Goal: Information Seeking & Learning: Learn about a topic

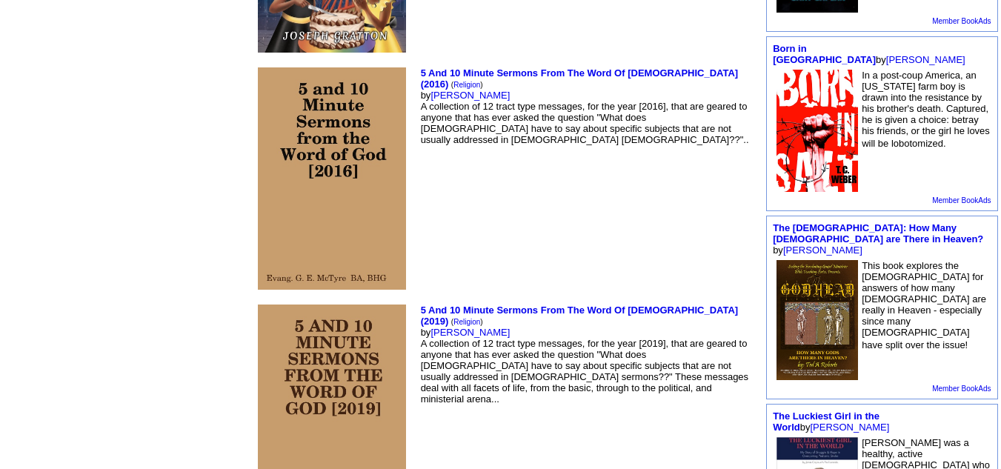
scroll to position [1227, 0]
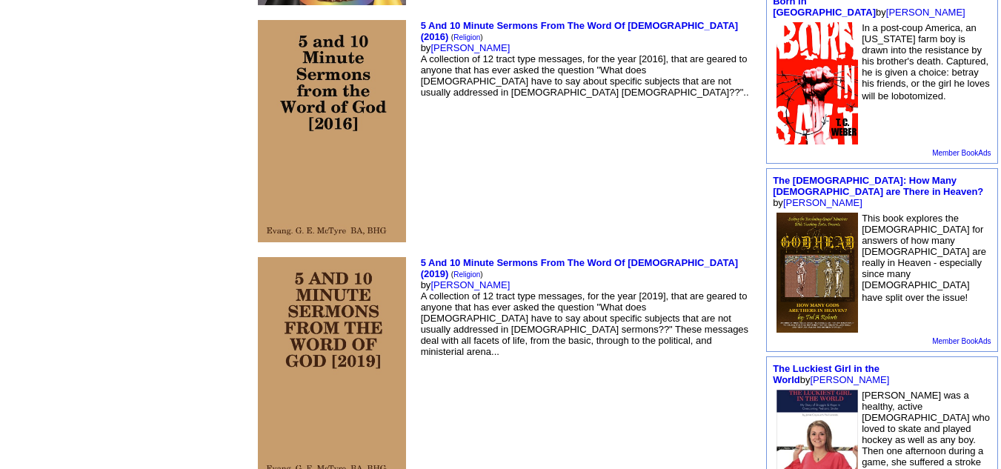
drag, startPoint x: 0, startPoint y: 82, endPoint x: 83, endPoint y: 230, distance: 169.9
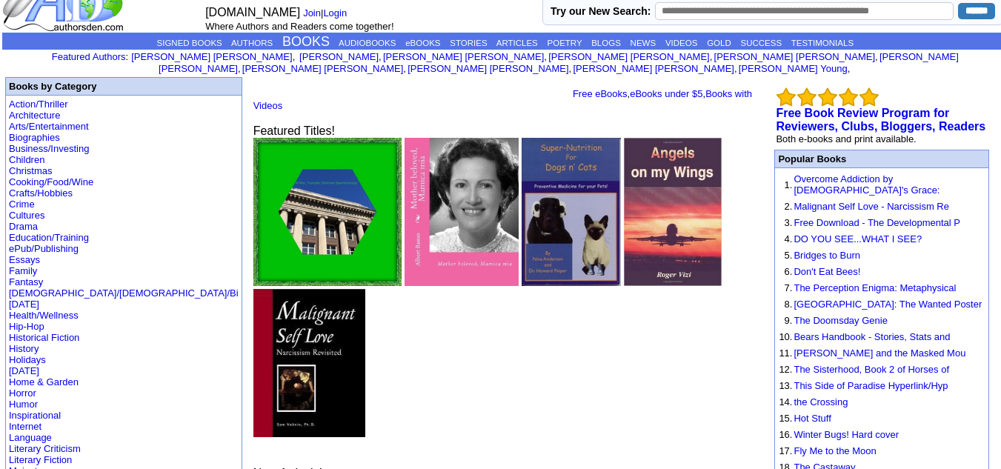
scroll to position [0, 0]
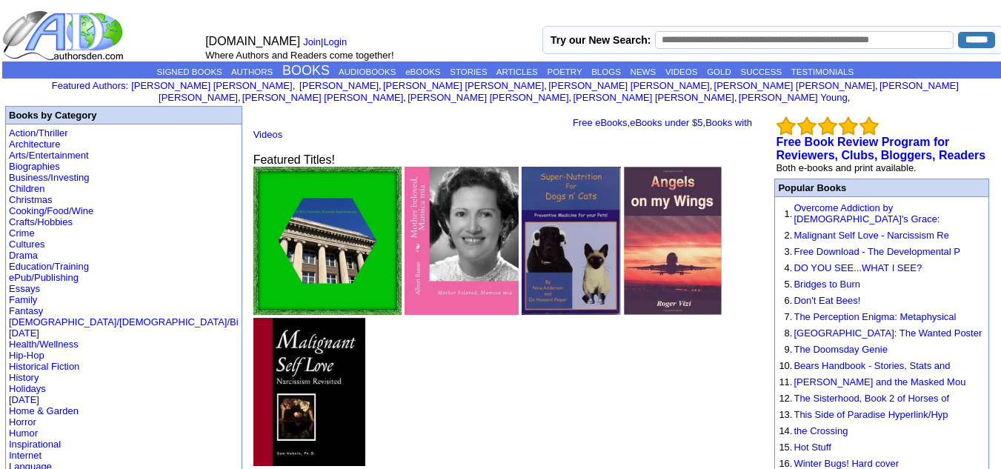
drag, startPoint x: 3, startPoint y: 81, endPoint x: 1, endPoint y: 40, distance: 40.8
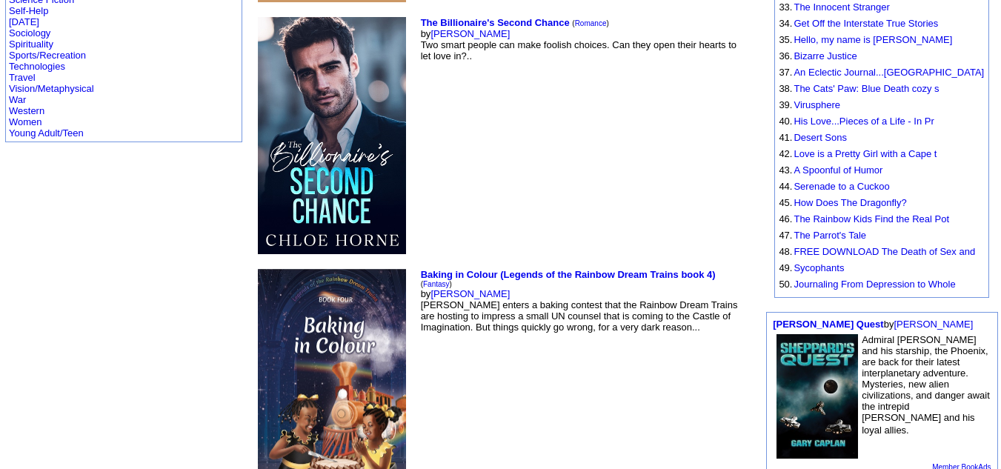
scroll to position [808, 0]
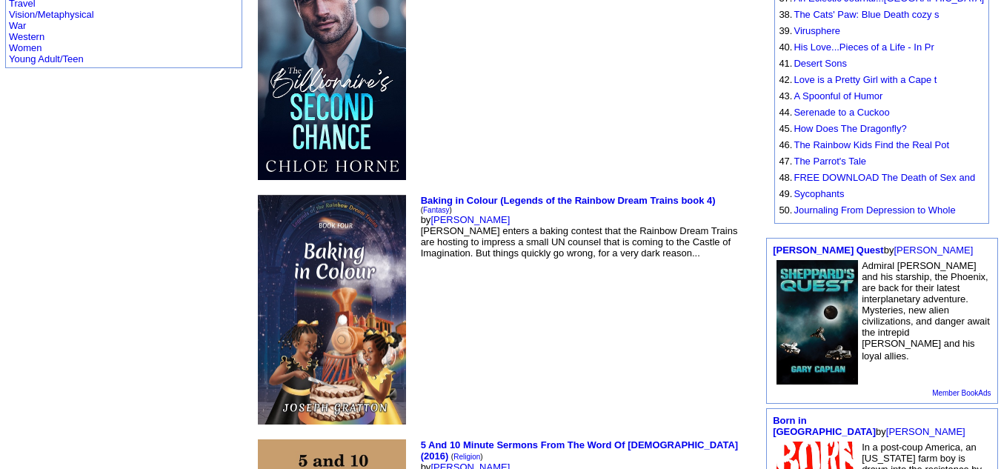
drag, startPoint x: 2, startPoint y: 87, endPoint x: 67, endPoint y: 284, distance: 207.6
copy td "Featured Authors : Cheri Clifton , i Armand , i Aaron Cole , i Pamela Wiedenbec…"
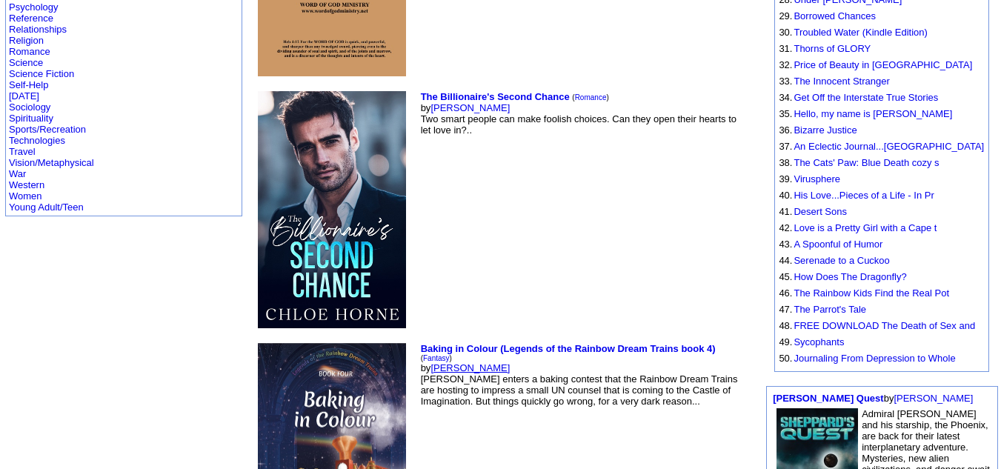
scroll to position [657, 0]
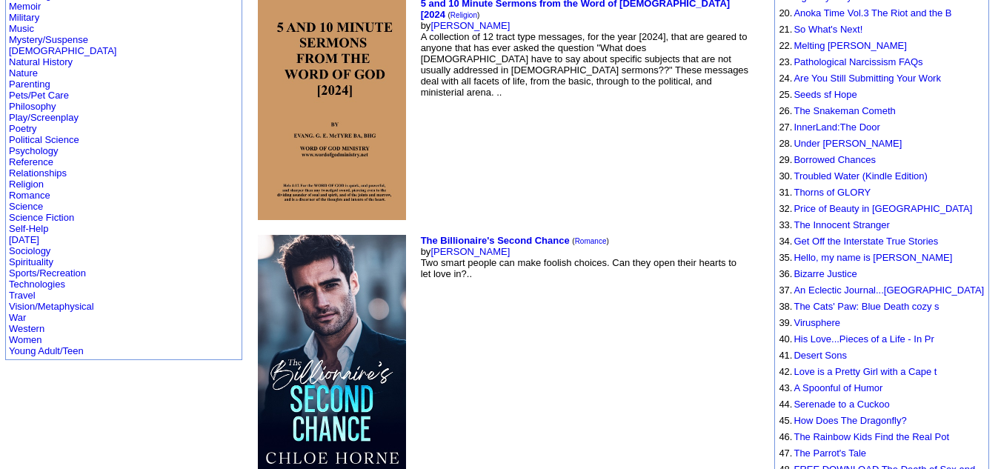
scroll to position [511, 0]
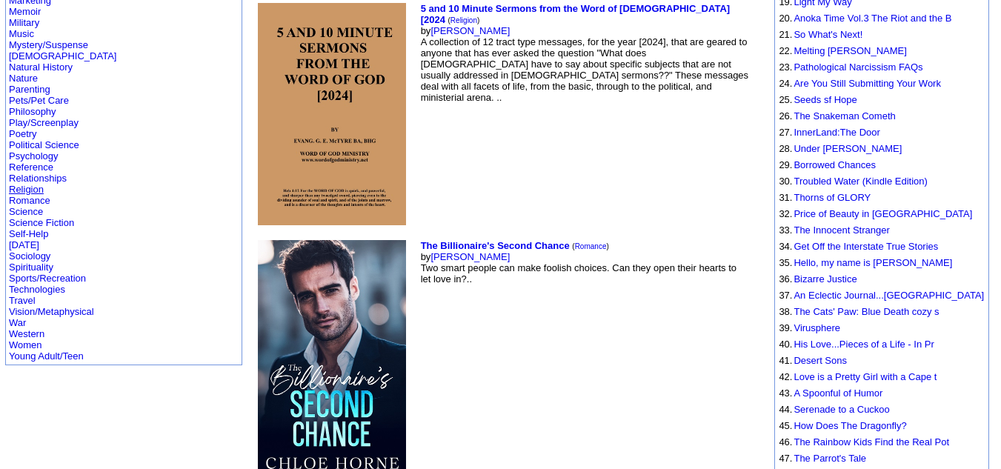
click at [27, 184] on link "Religion" at bounding box center [26, 189] width 35 height 11
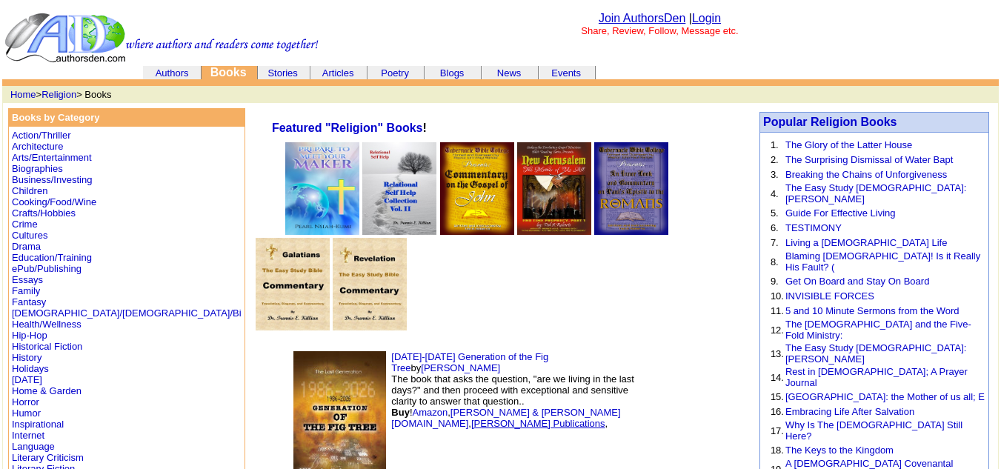
scroll to position [2, 0]
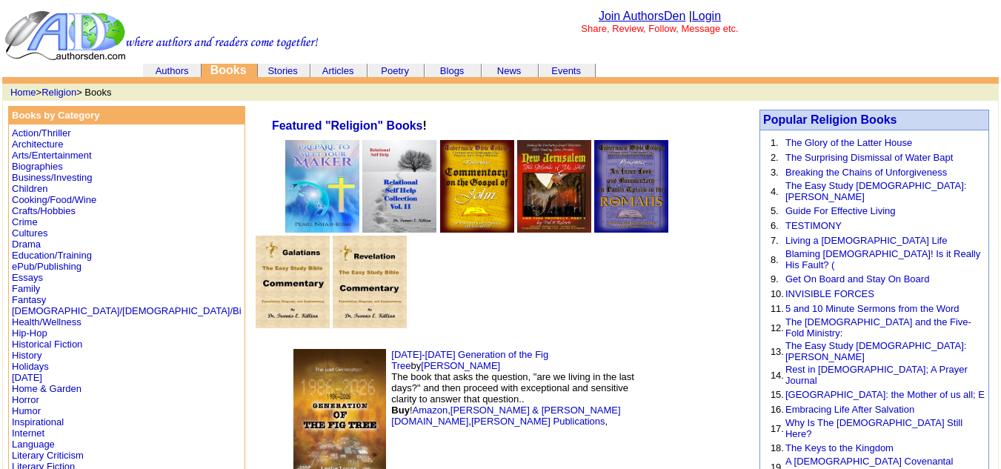
click at [294, 66] on link "Stories" at bounding box center [283, 70] width 30 height 11
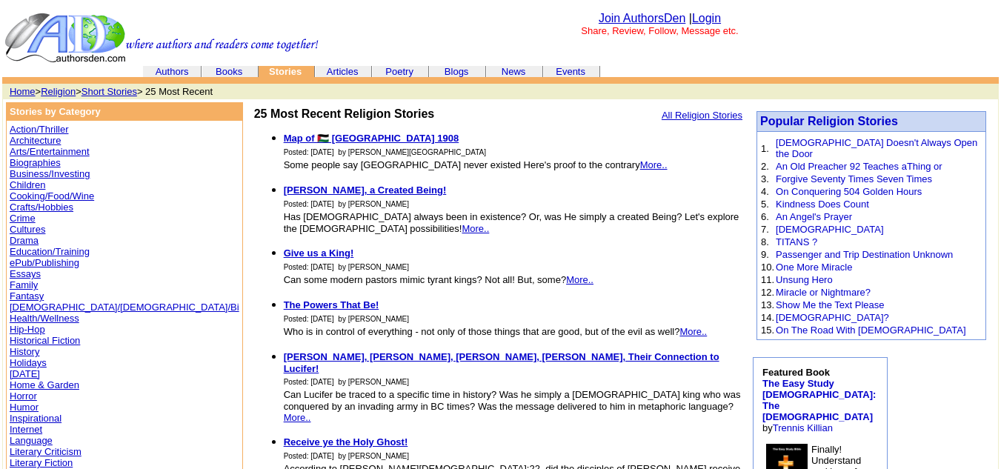
click at [239, 60] on img at bounding box center [161, 38] width 314 height 52
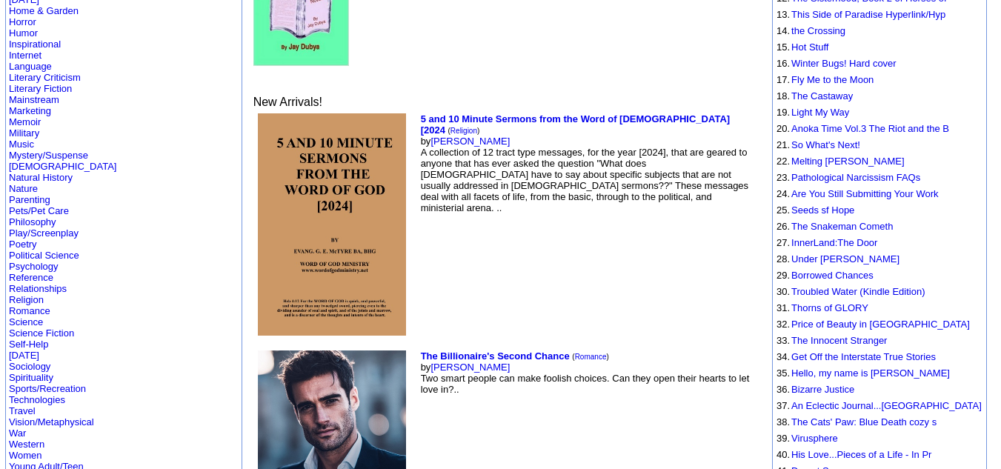
scroll to position [413, 0]
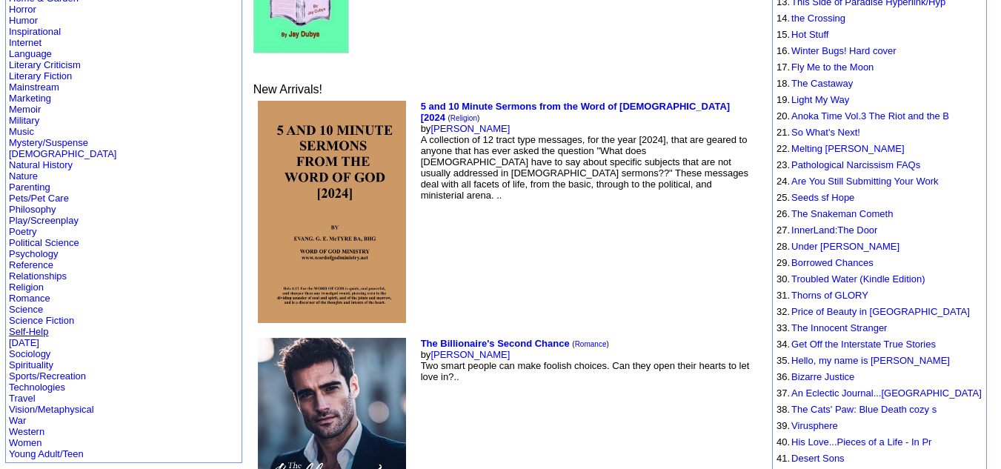
click at [41, 326] on link "Self-Help" at bounding box center [28, 331] width 39 height 11
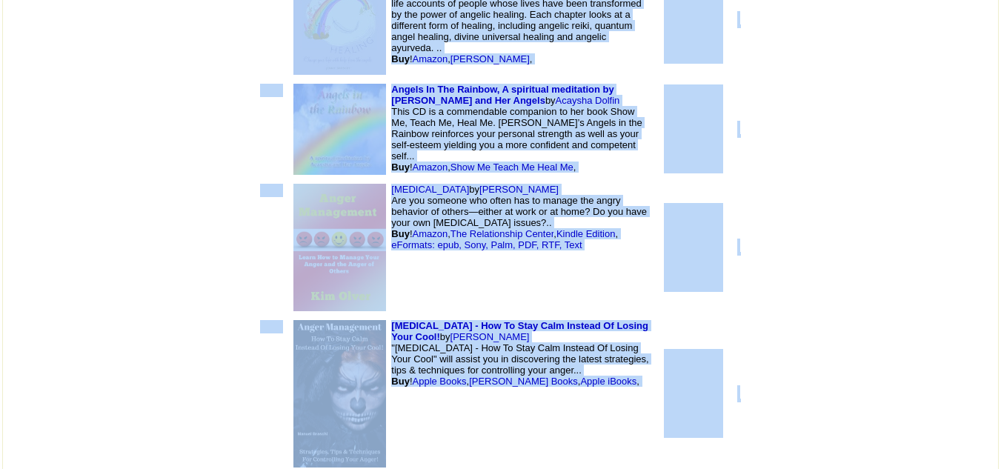
scroll to position [13836, 0]
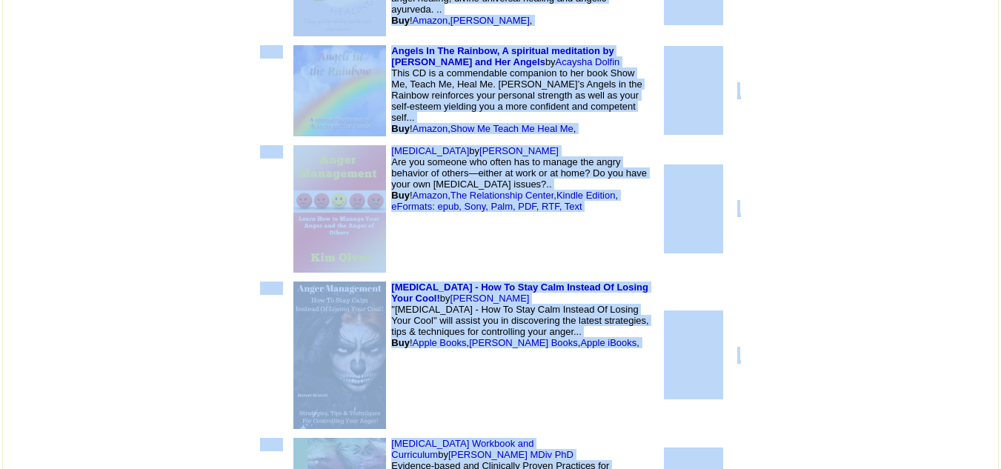
drag, startPoint x: 167, startPoint y: 122, endPoint x: 399, endPoint y: 463, distance: 411.9
copy center "Loremips "Dolo-Sita" Conse ! 4 Adipi el seddoe te Incididu & Utlabor Etdol 4 Ma…"
